Goal: Find specific page/section: Find specific page/section

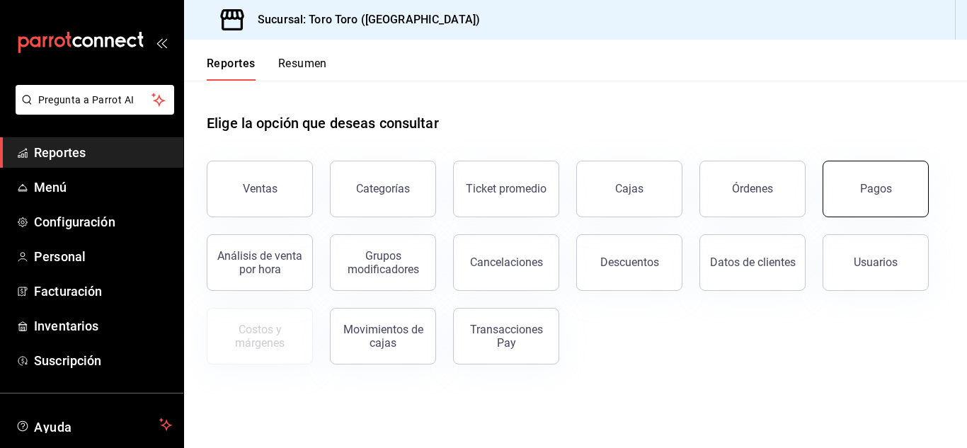
click at [874, 193] on div "Pagos" at bounding box center [876, 188] width 32 height 13
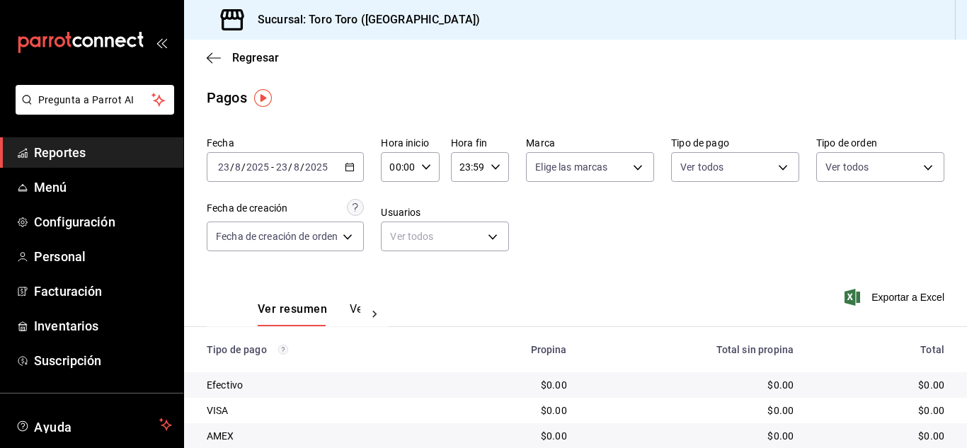
click at [350, 167] on icon "button" at bounding box center [350, 167] width 10 height 10
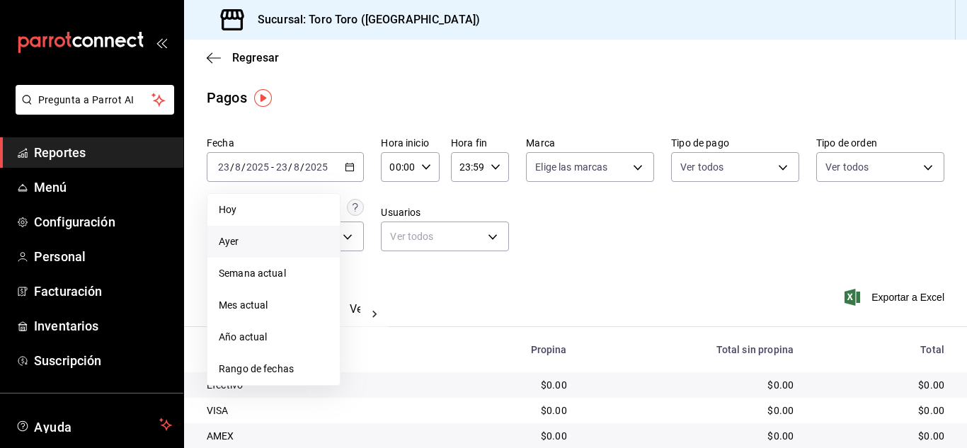
click at [241, 239] on span "Ayer" at bounding box center [274, 241] width 110 height 15
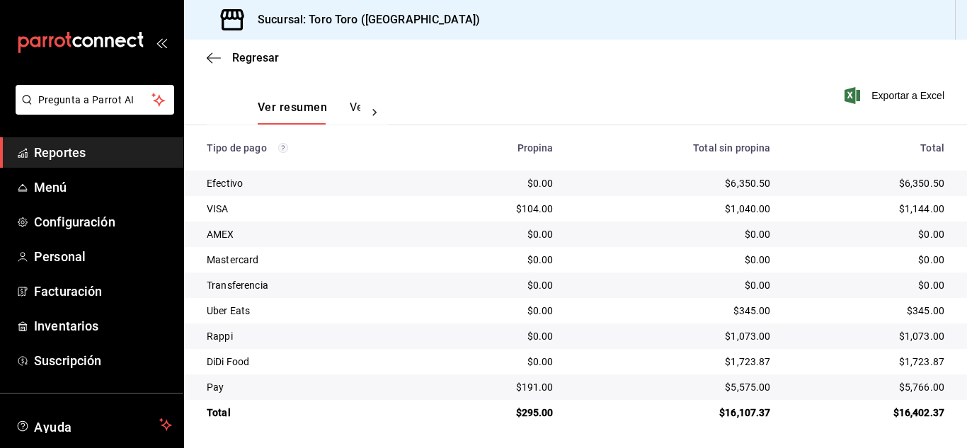
scroll to position [203, 0]
click at [64, 152] on span "Reportes" at bounding box center [103, 152] width 138 height 19
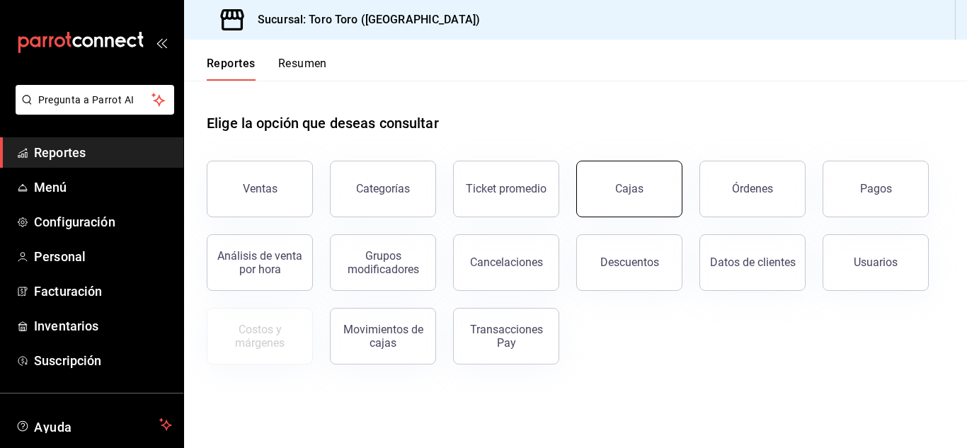
click at [615, 188] on button "Cajas" at bounding box center [629, 189] width 106 height 57
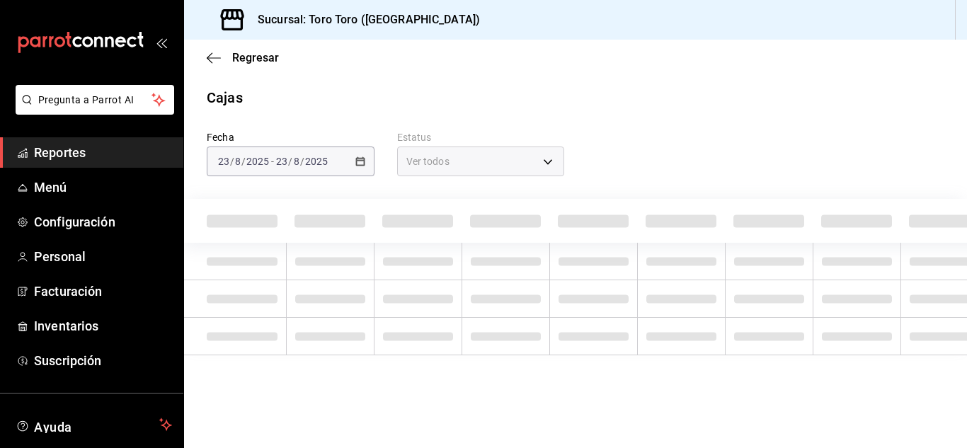
click at [67, 147] on span "Reportes" at bounding box center [103, 152] width 138 height 19
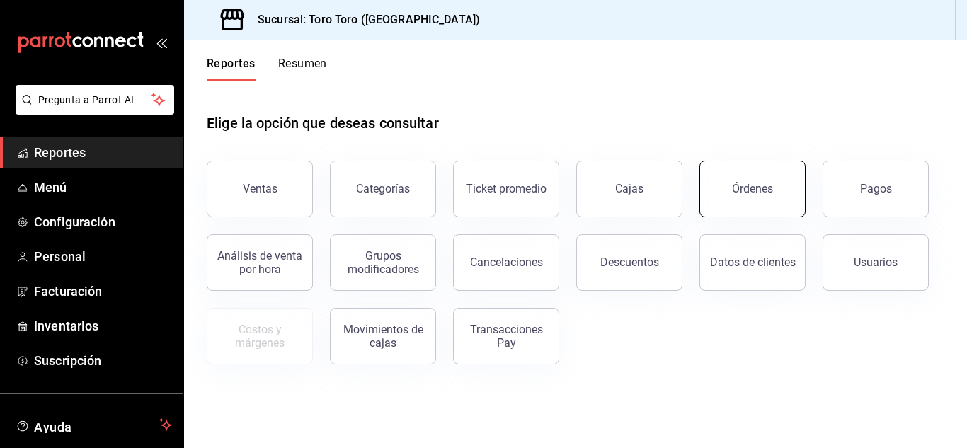
click at [748, 192] on div "Órdenes" at bounding box center [752, 188] width 41 height 13
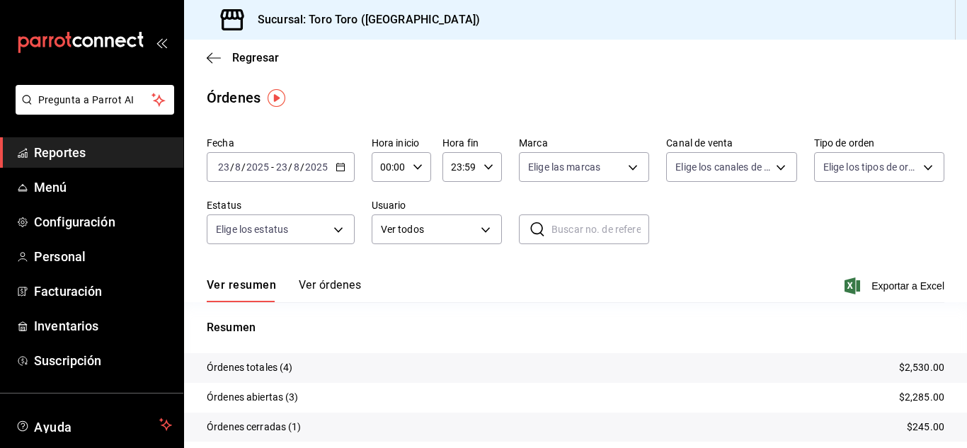
click at [64, 147] on span "Reportes" at bounding box center [103, 152] width 138 height 19
